Goal: Task Accomplishment & Management: Complete application form

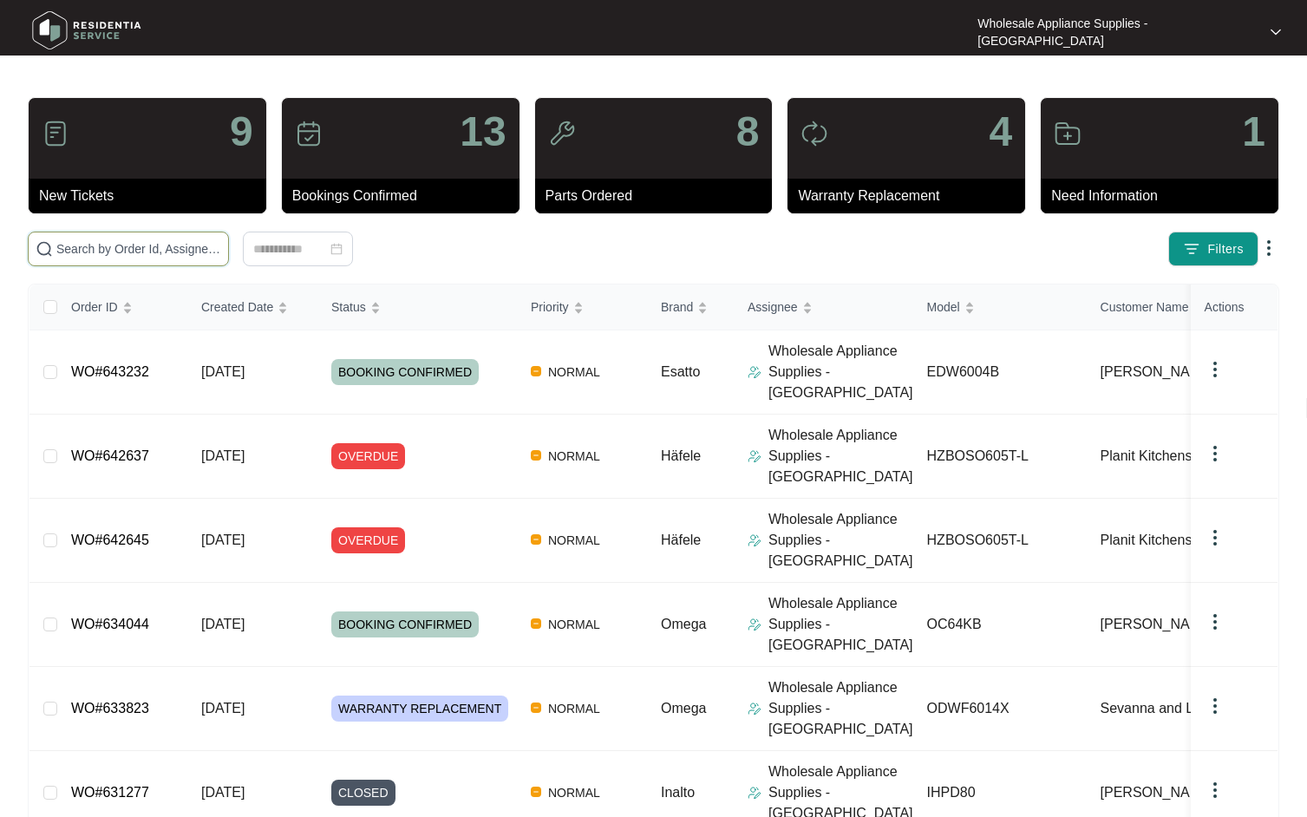
click at [118, 257] on input "text" at bounding box center [138, 248] width 165 height 19
paste input "638697"
type input "638697"
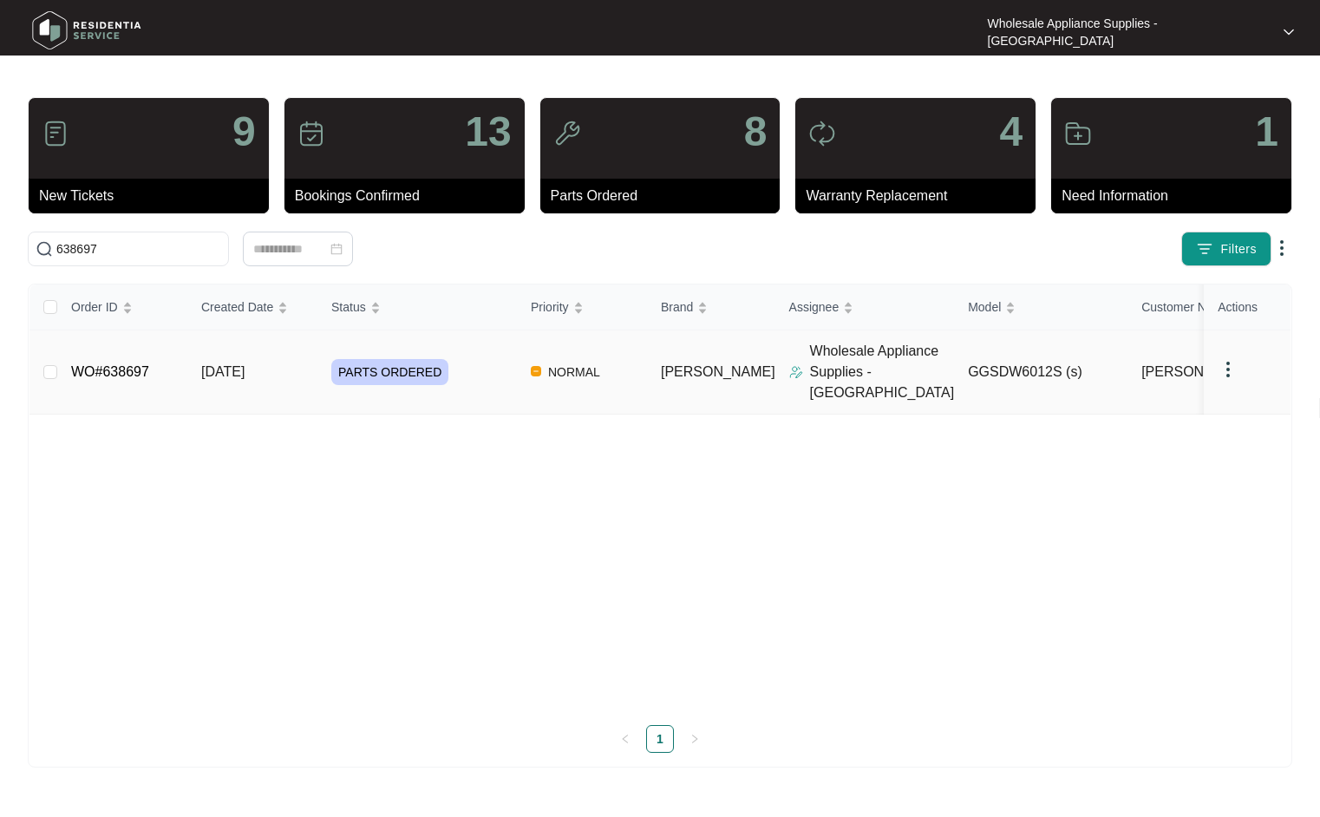
click at [394, 363] on span "PARTS ORDERED" at bounding box center [389, 372] width 117 height 26
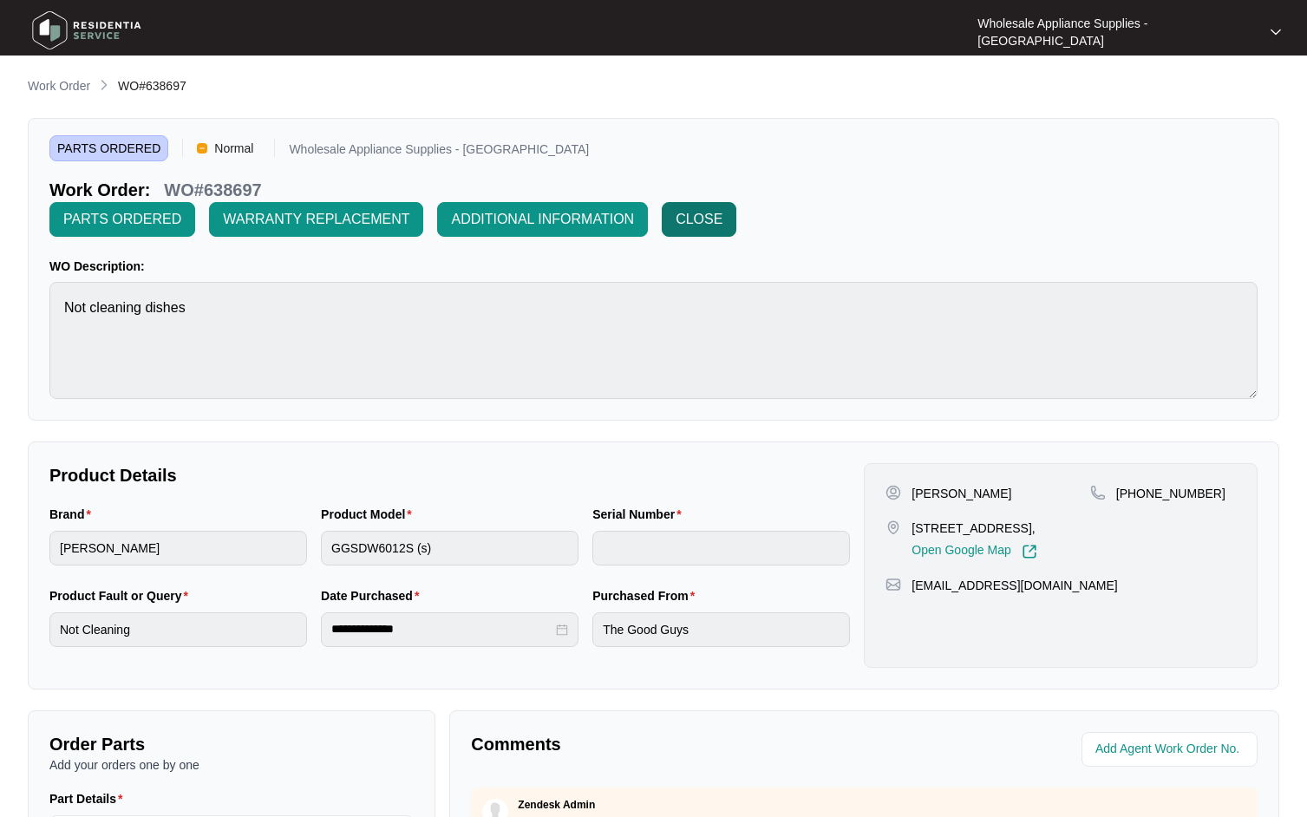
click at [722, 209] on span "CLOSE" at bounding box center [698, 219] width 47 height 21
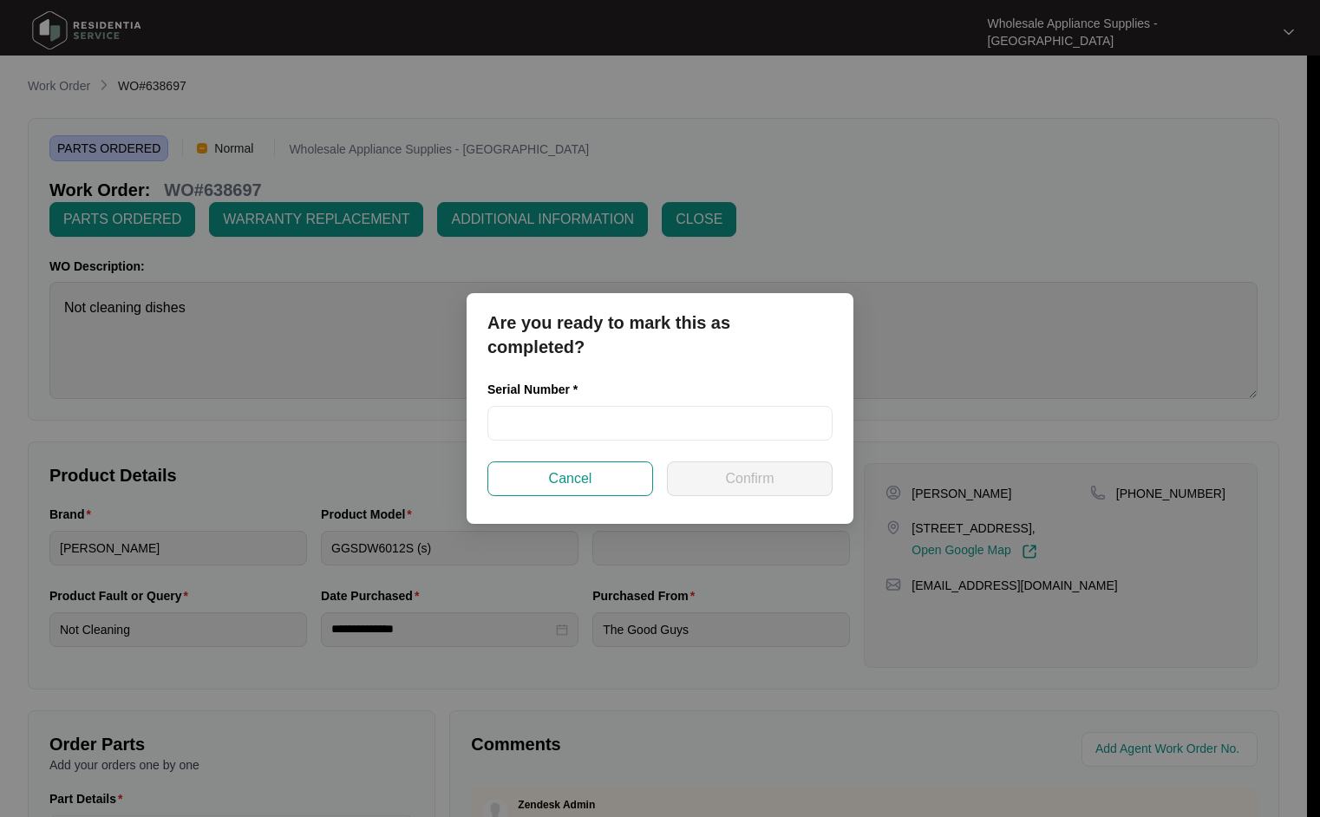
click at [1074, 225] on div "Are you ready to mark this as completed? Serial Number * Cancel Confirm" at bounding box center [660, 408] width 1320 height 817
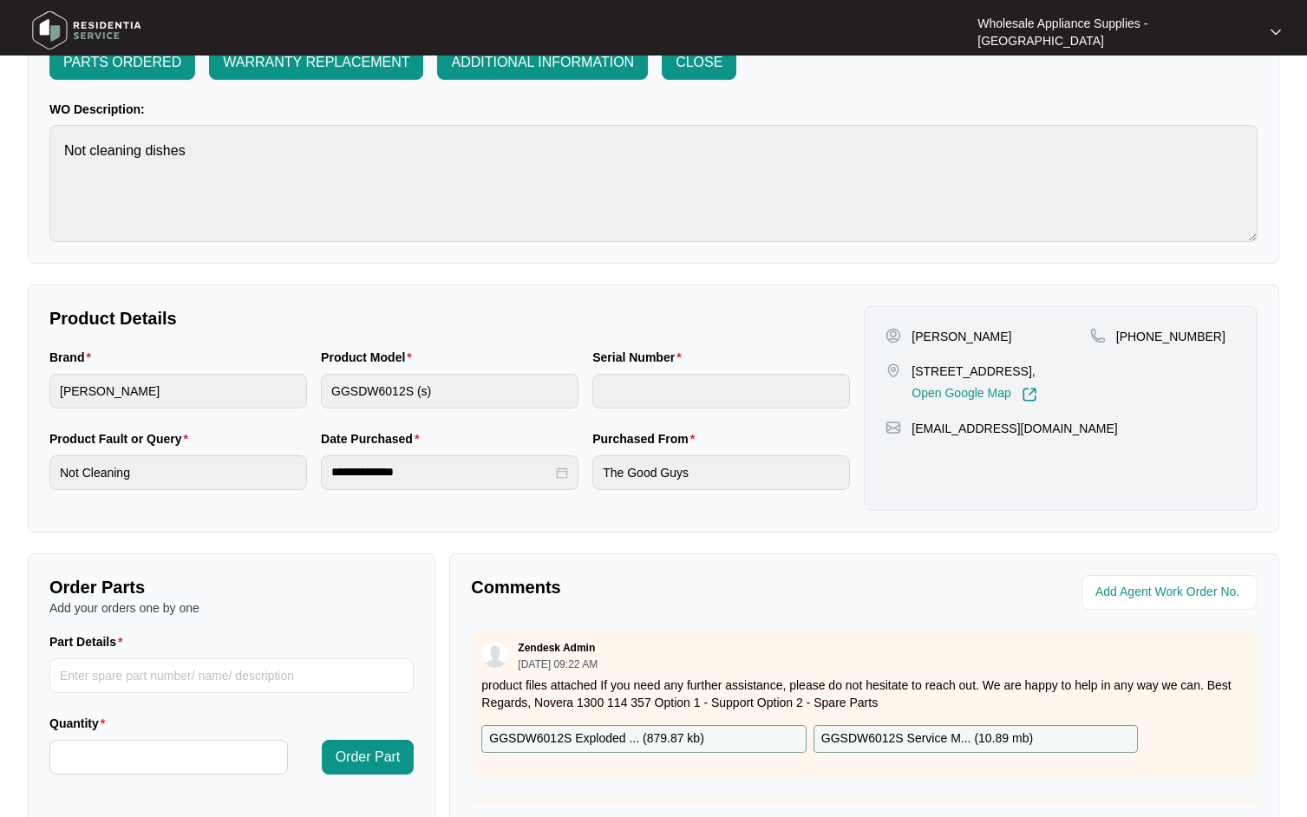
scroll to position [334, 0]
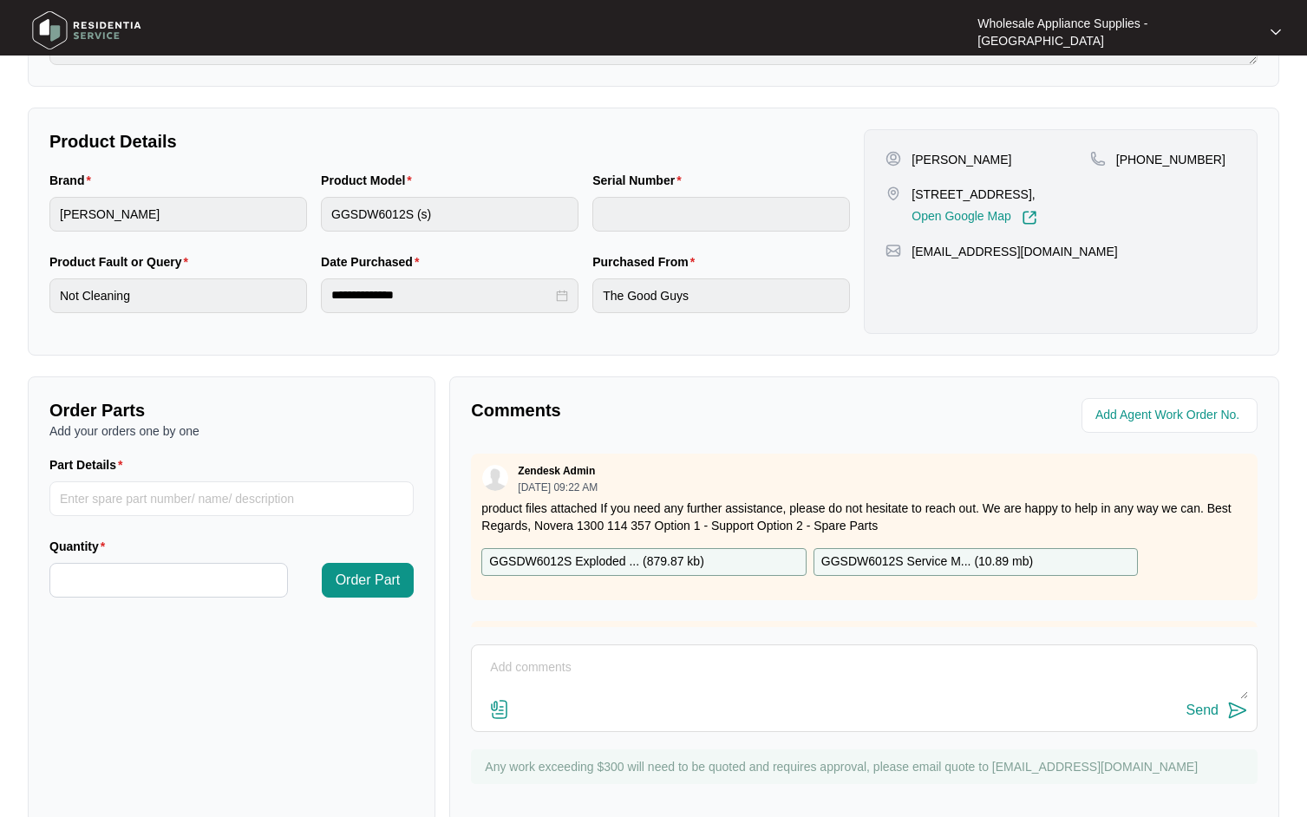
click at [661, 654] on textarea at bounding box center [863, 676] width 767 height 45
click at [549, 654] on textarea "repair CMPLETED AND SUBMITTED" at bounding box center [863, 676] width 767 height 45
type textarea "repair Completed and Submitted"
click at [1210, 702] on div "Send" at bounding box center [1202, 710] width 32 height 16
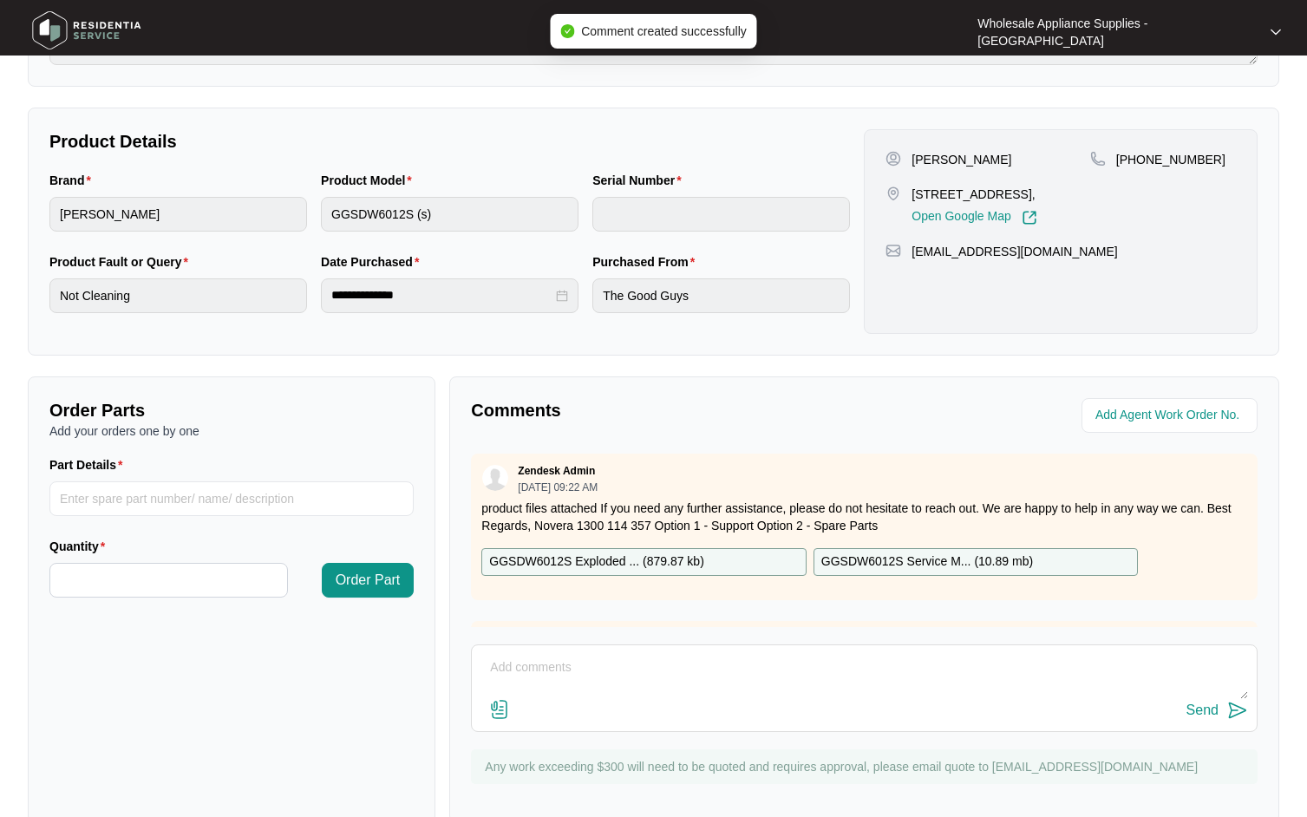
scroll to position [0, 0]
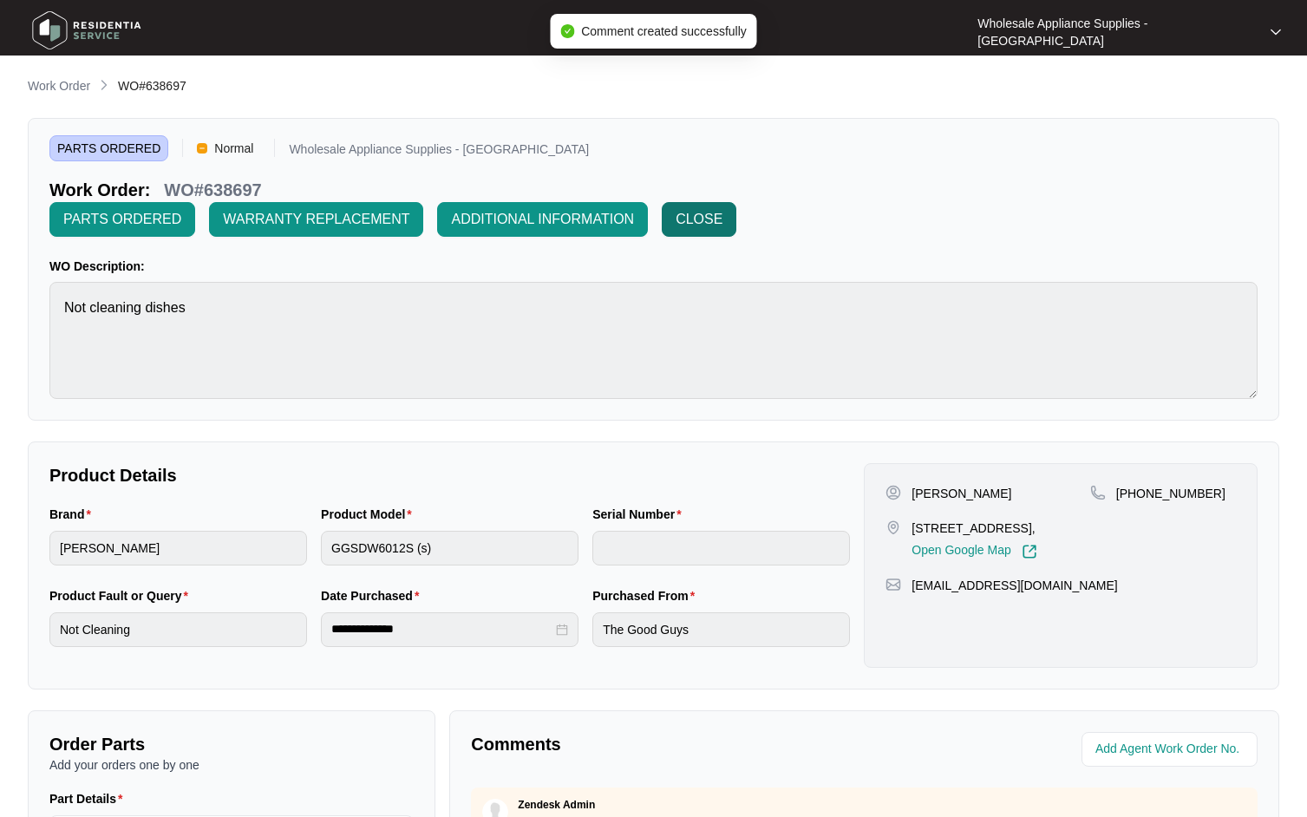
click at [722, 209] on span "CLOSE" at bounding box center [698, 219] width 47 height 21
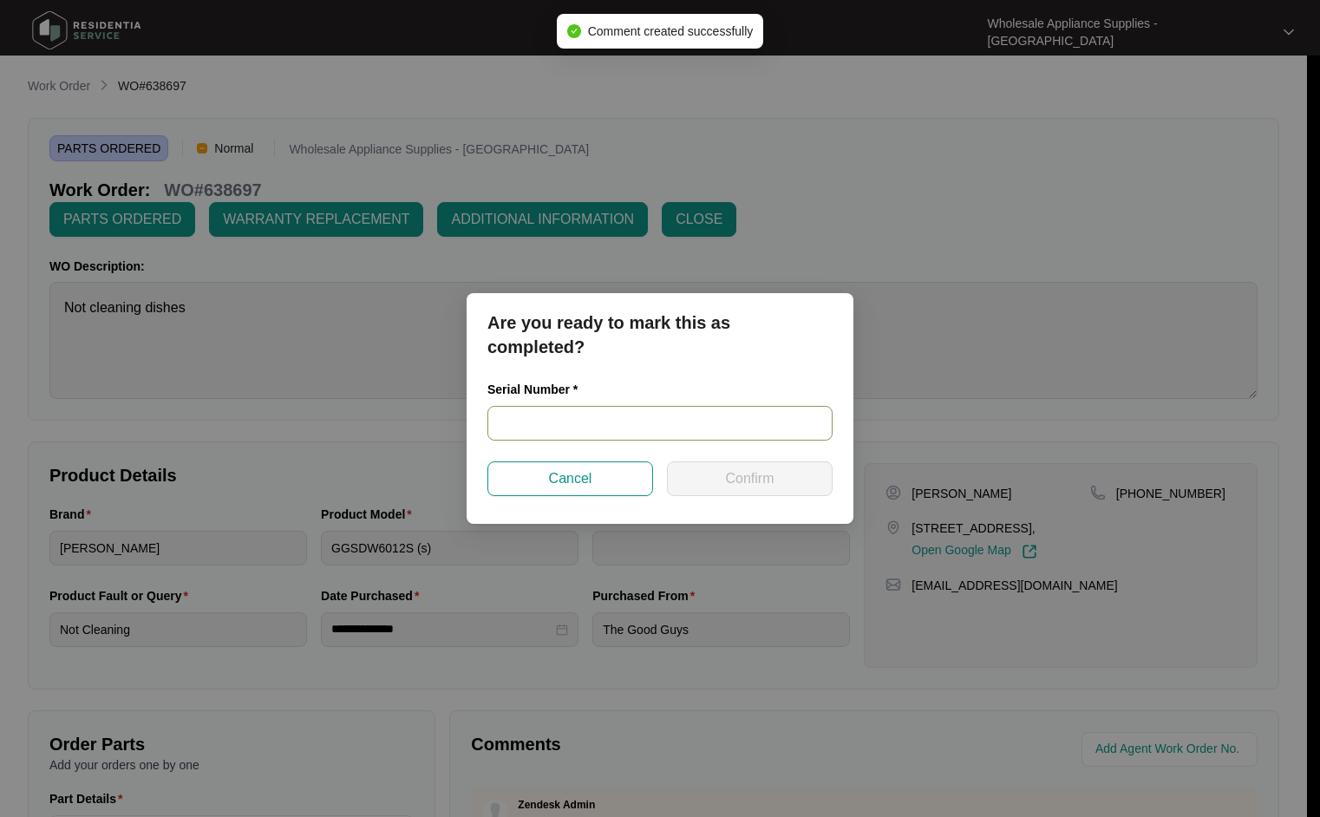
click at [544, 421] on input "text" at bounding box center [659, 423] width 345 height 35
paste input "23098083010100076"
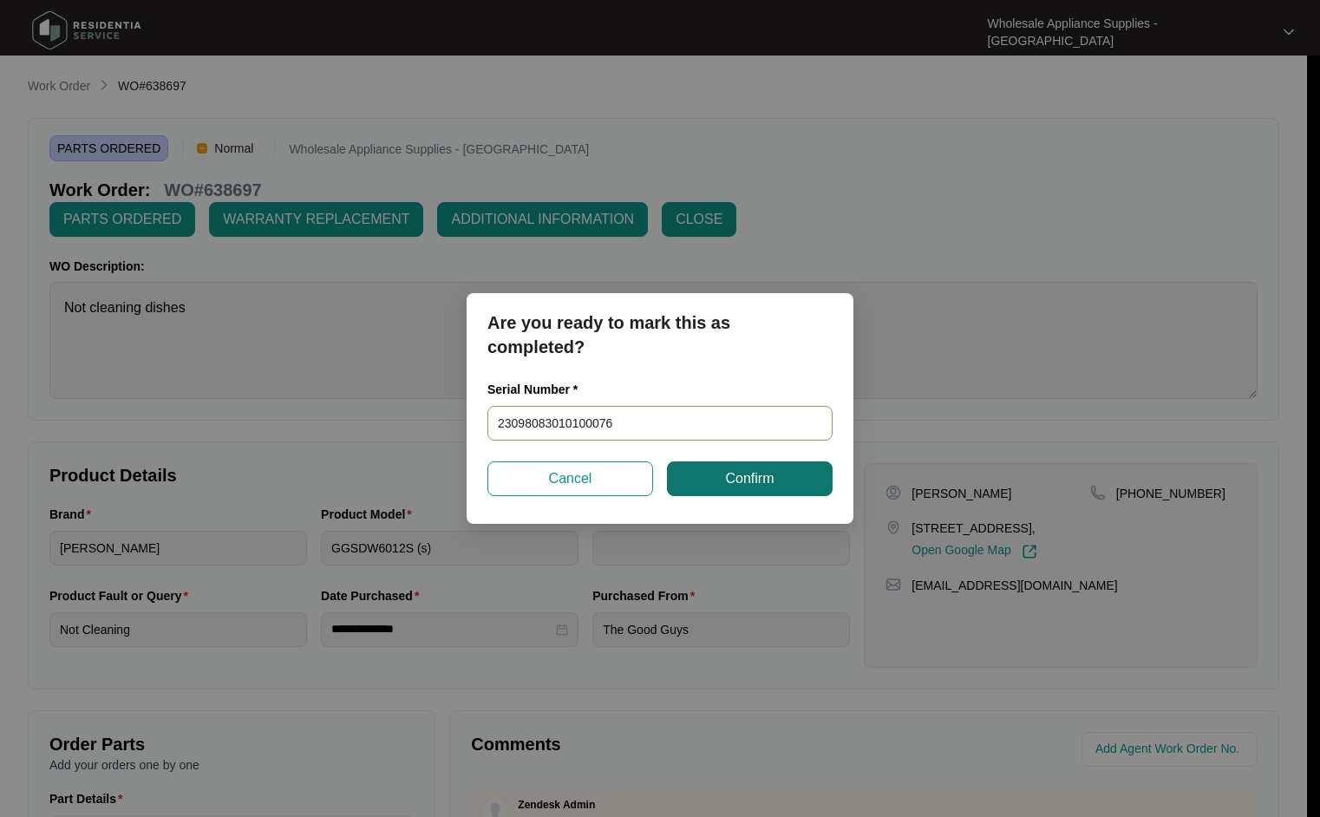
type input "23098083010100076"
click at [741, 486] on span "Confirm" at bounding box center [749, 478] width 49 height 21
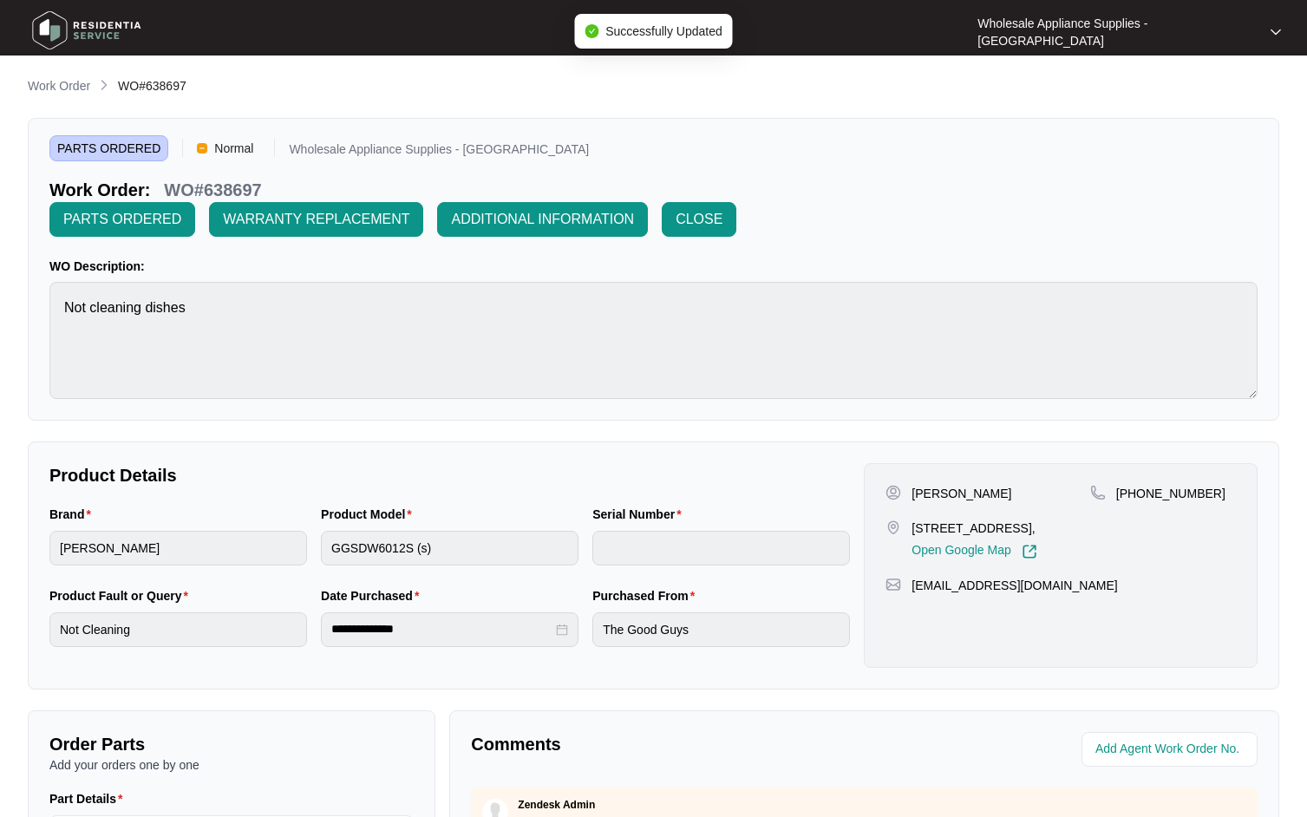
type input "23098083010100076"
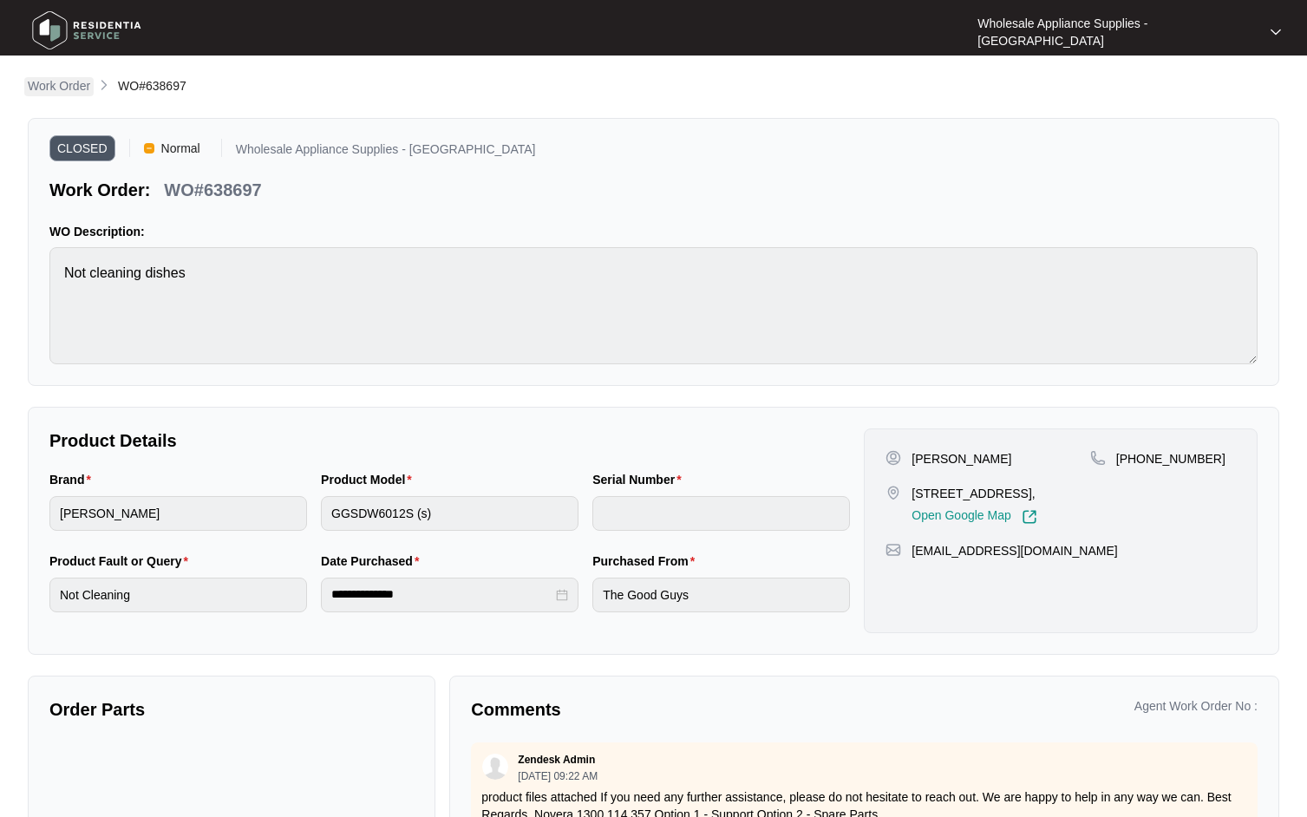
click at [55, 88] on p "Work Order" at bounding box center [59, 85] width 62 height 17
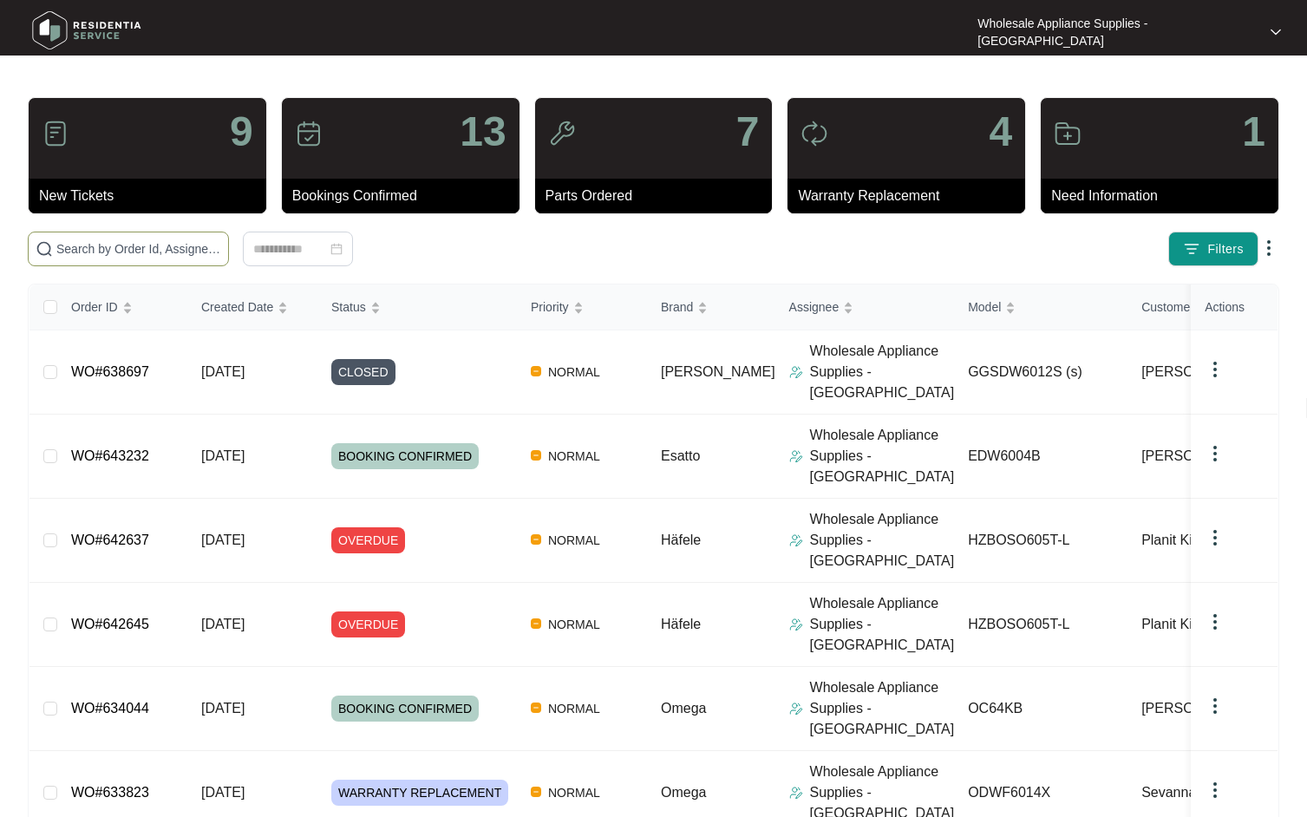
click at [160, 242] on input "text" at bounding box center [138, 248] width 165 height 19
paste input "621922"
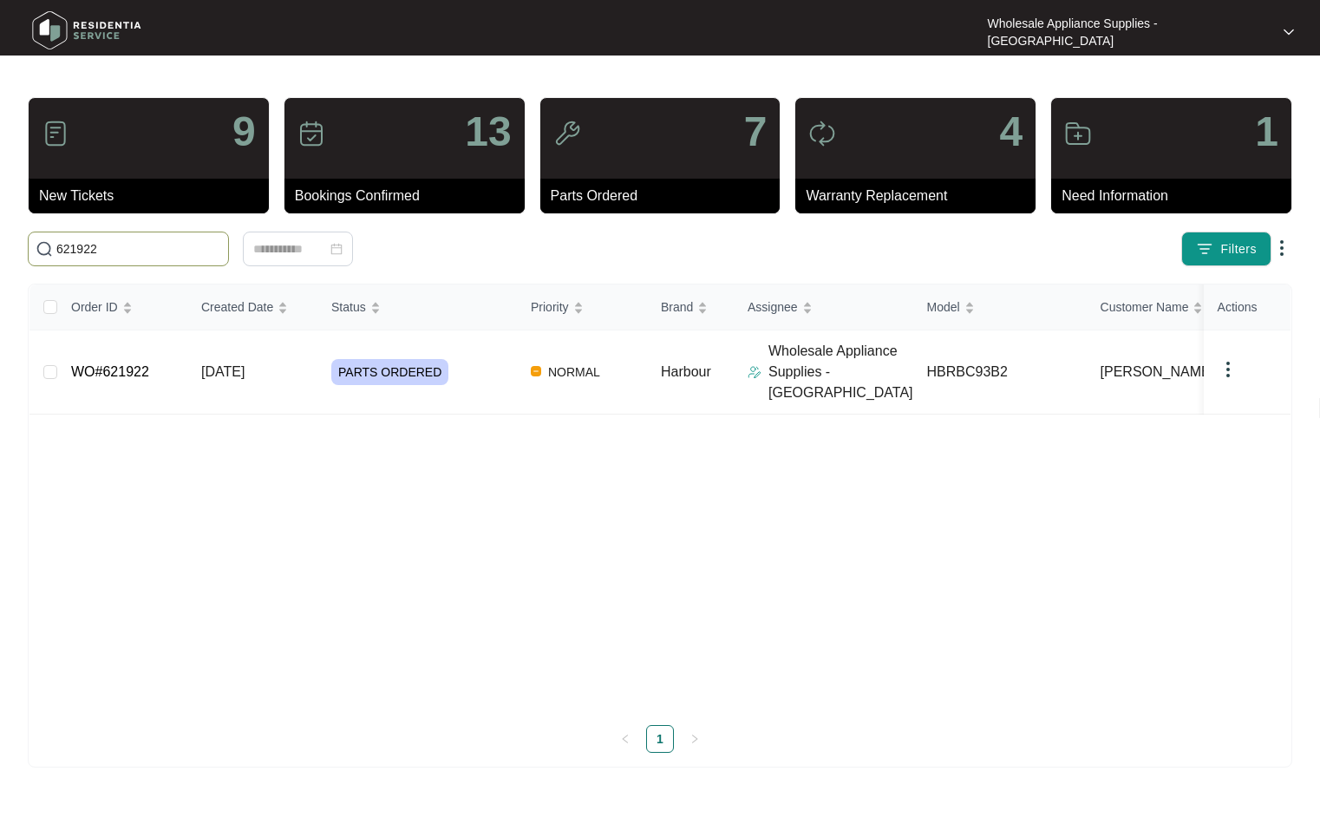
type input "621922"
click at [244, 365] on span "[DATE]" at bounding box center [222, 371] width 43 height 15
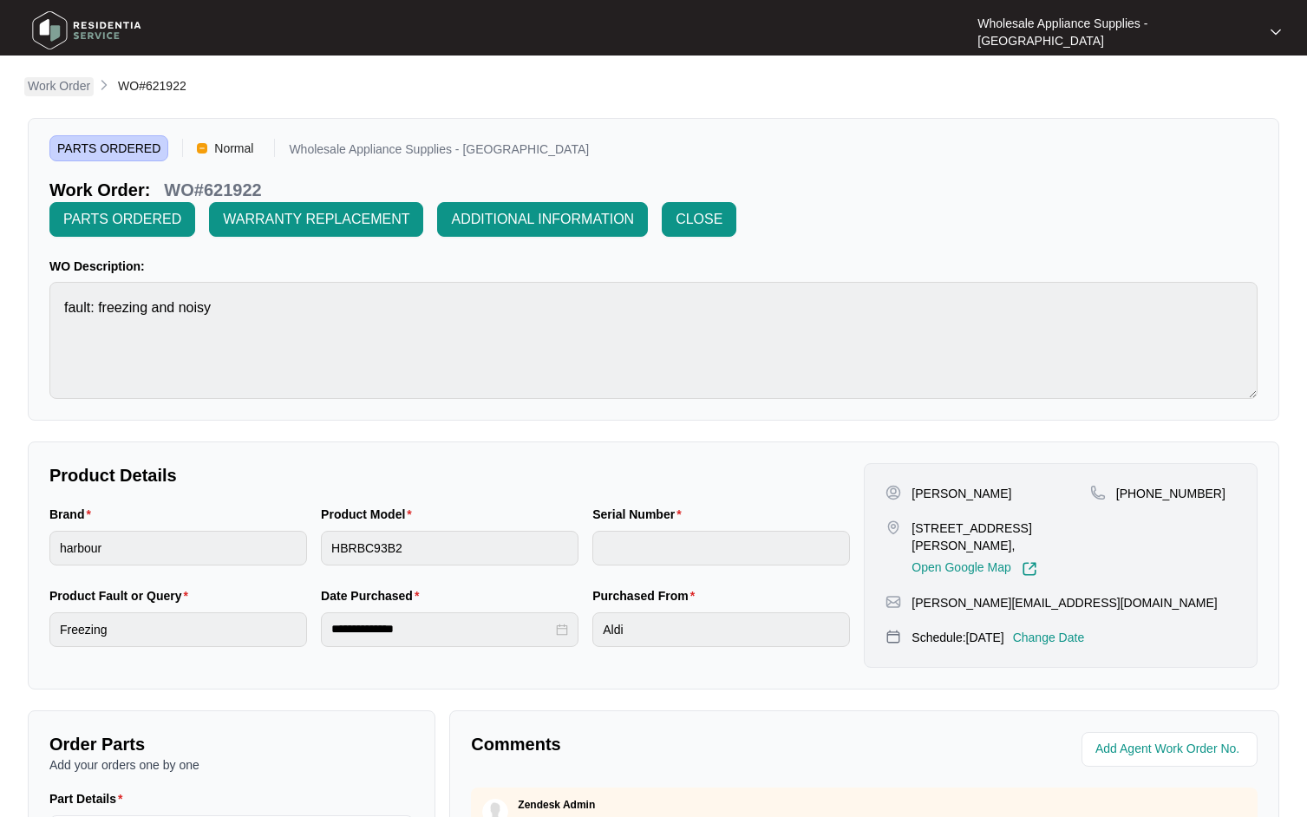
click at [79, 81] on p "Work Order" at bounding box center [59, 85] width 62 height 17
